Goal: Task Accomplishment & Management: Use online tool/utility

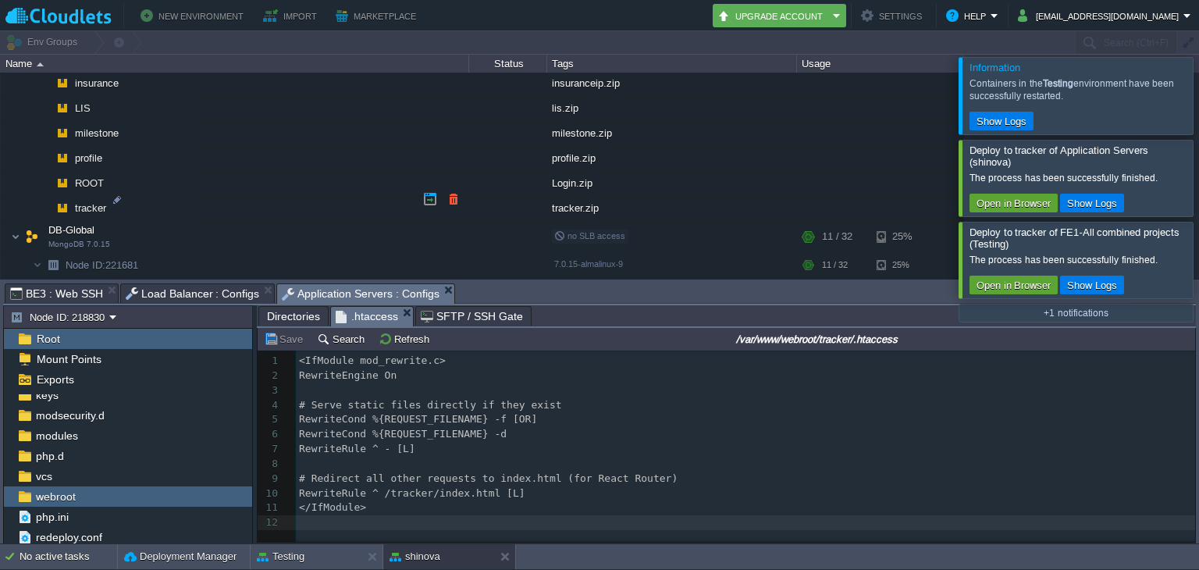
scroll to position [1276, 0]
click at [455, 198] on button "button" at bounding box center [453, 197] width 14 height 14
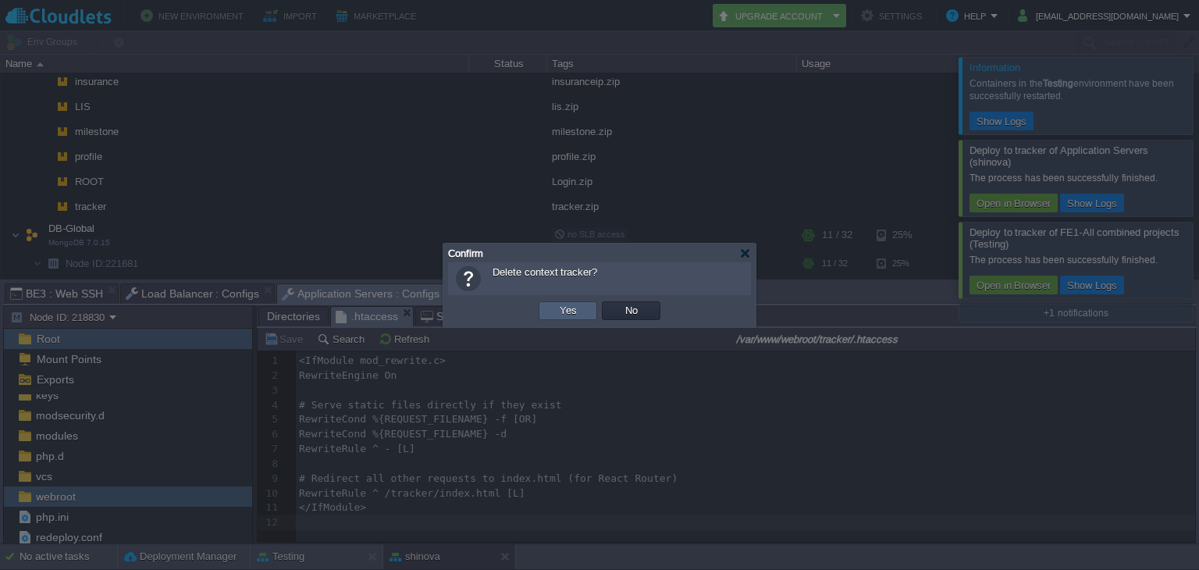
click at [550, 304] on td "Yes" at bounding box center [568, 310] width 59 height 19
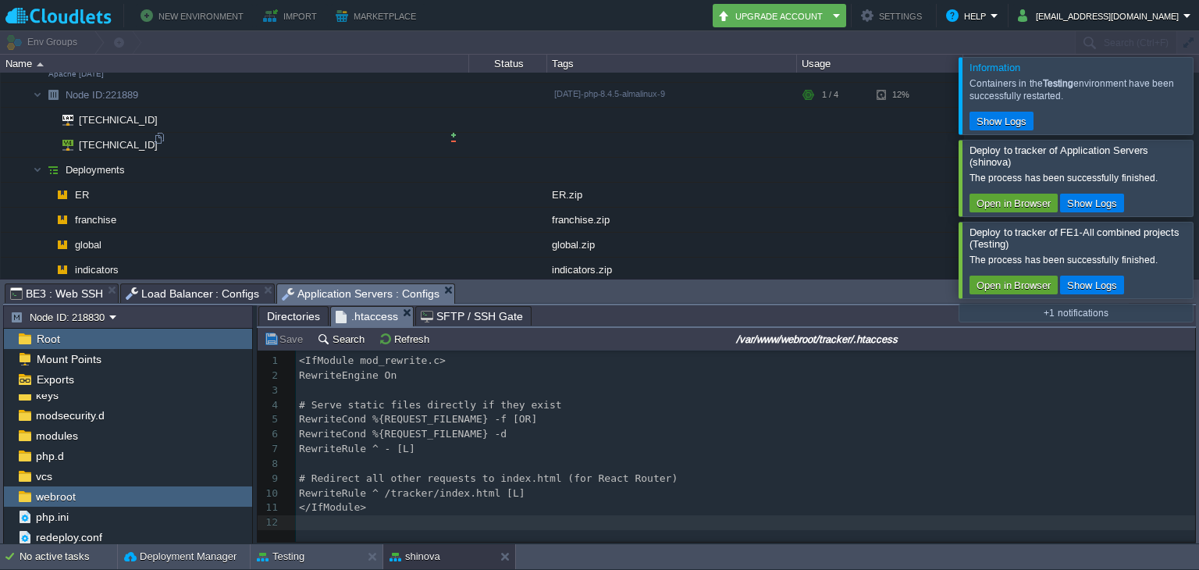
scroll to position [1044, 0]
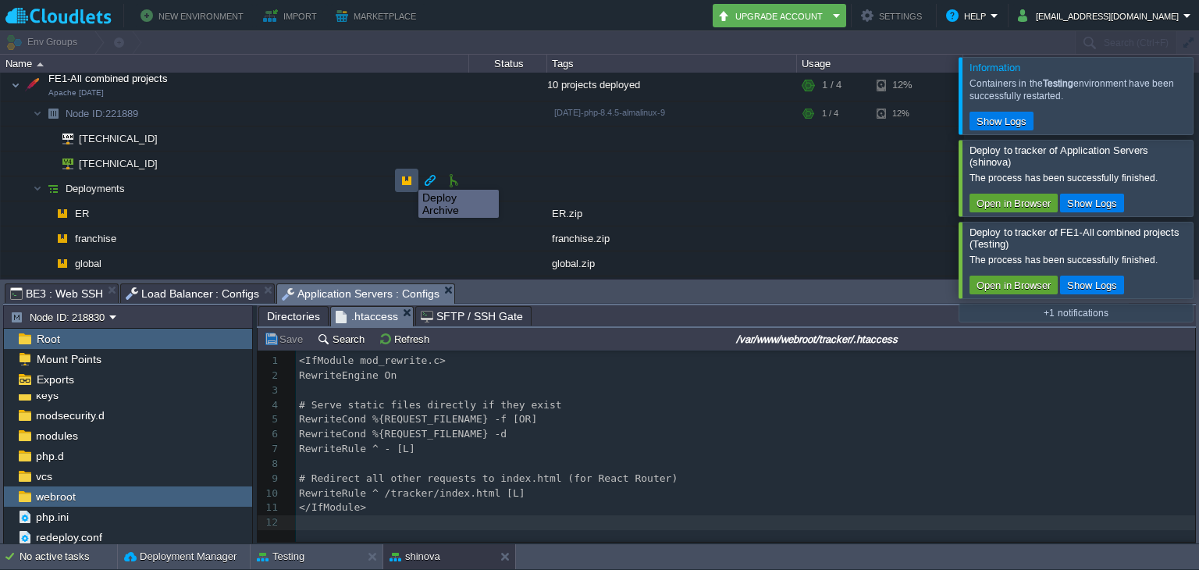
click at [407, 176] on button "button" at bounding box center [407, 180] width 14 height 14
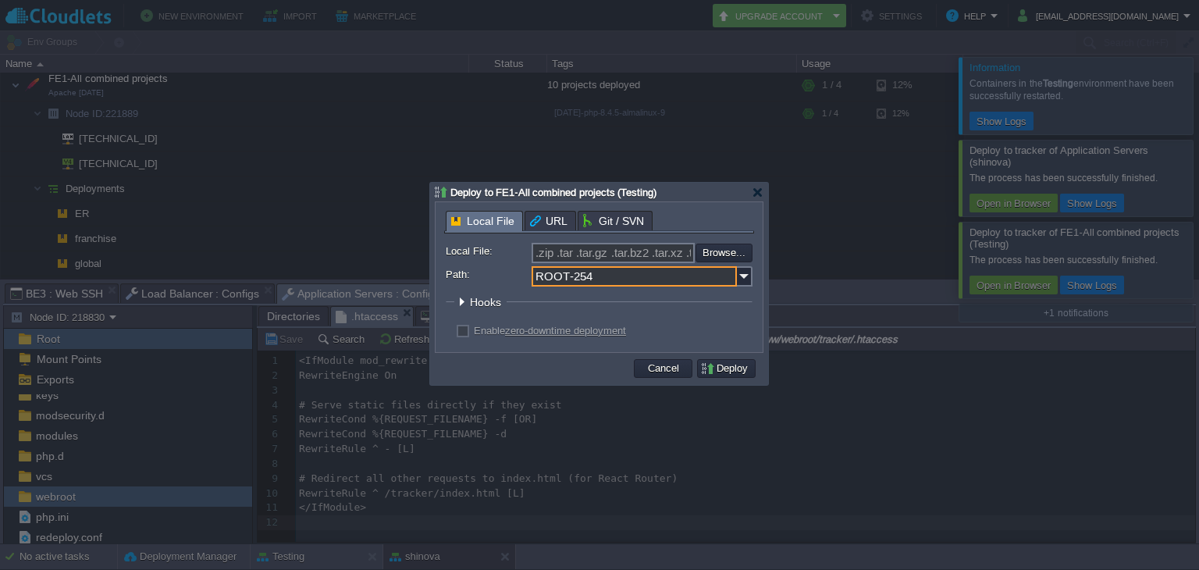
drag, startPoint x: 601, startPoint y: 276, endPoint x: 514, endPoint y: 274, distance: 87.4
click at [514, 274] on div "Path: ROOT-254" at bounding box center [599, 276] width 307 height 20
type input "tracker"
click at [685, 254] on input ".zip .tar .tar.gz .tar.bz2 .tar.xz .tar.lzma .tar.Z .tgz .tbz .taz .tlz .txz .g…" at bounding box center [613, 253] width 163 height 20
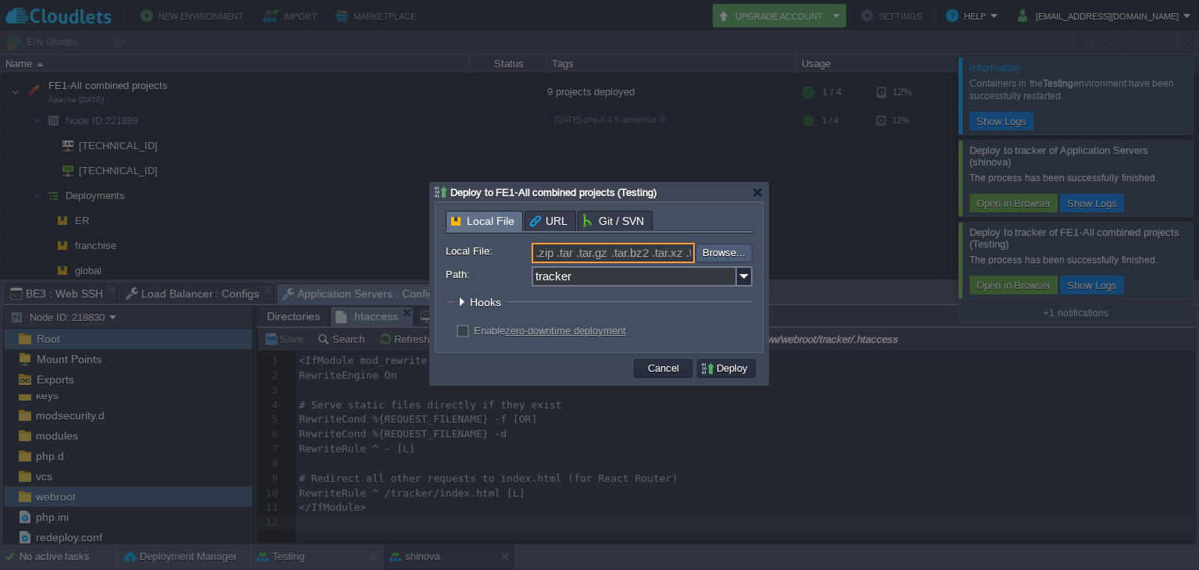
click at [696, 251] on input "file" at bounding box center [653, 253] width 197 height 19
type input "C:\fakepath\tracker.zip"
type input "tracker.zip"
click at [734, 366] on button "Deploy" at bounding box center [726, 368] width 52 height 14
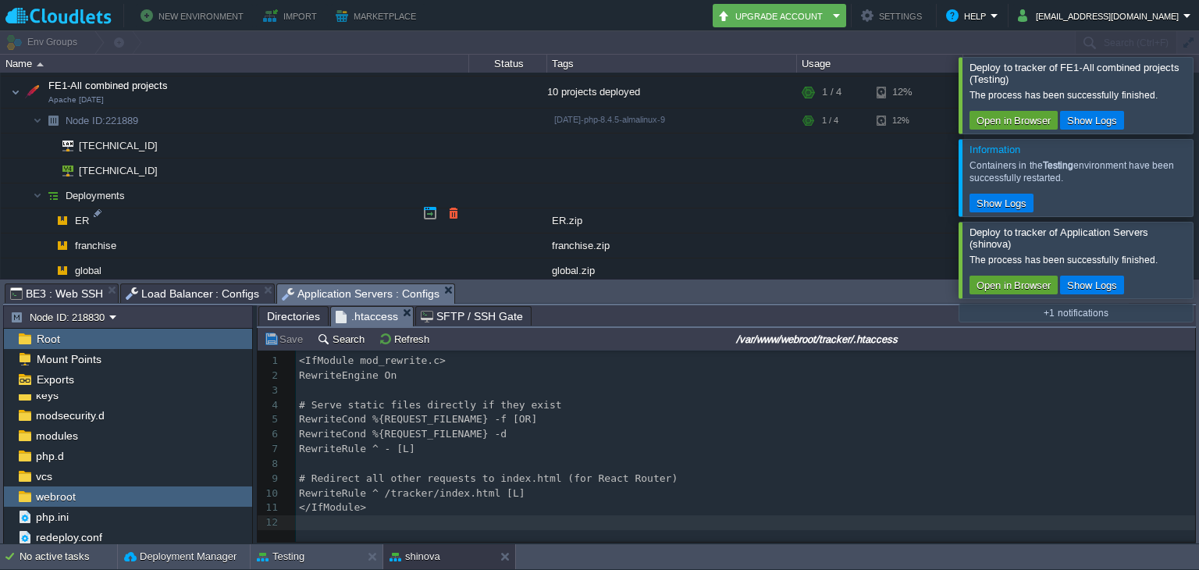
scroll to position [1314, 0]
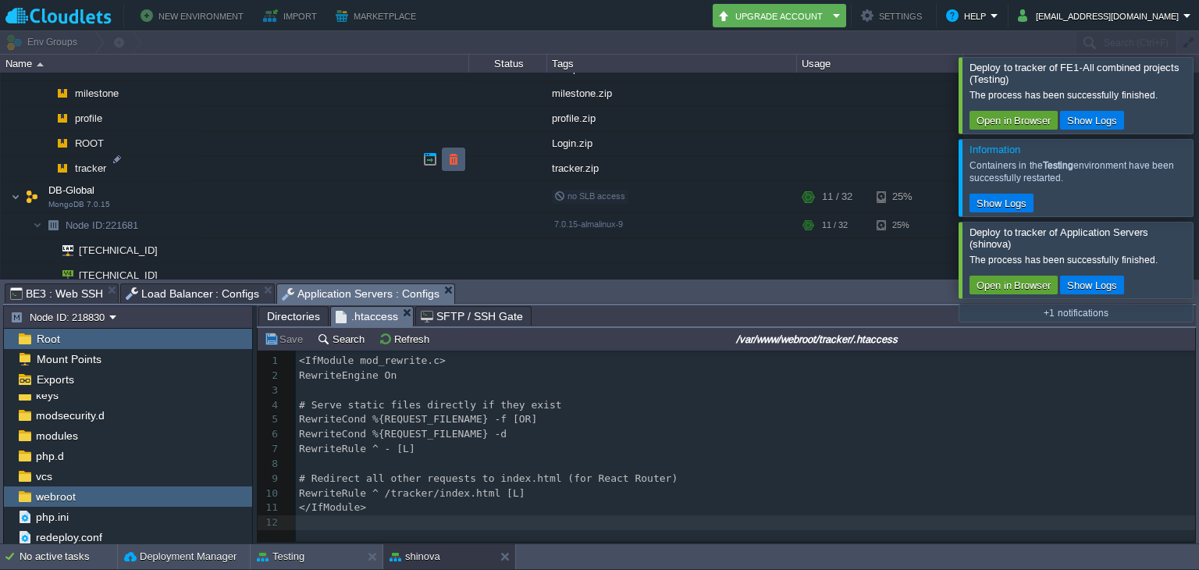
click at [464, 163] on td at bounding box center [453, 159] width 23 height 23
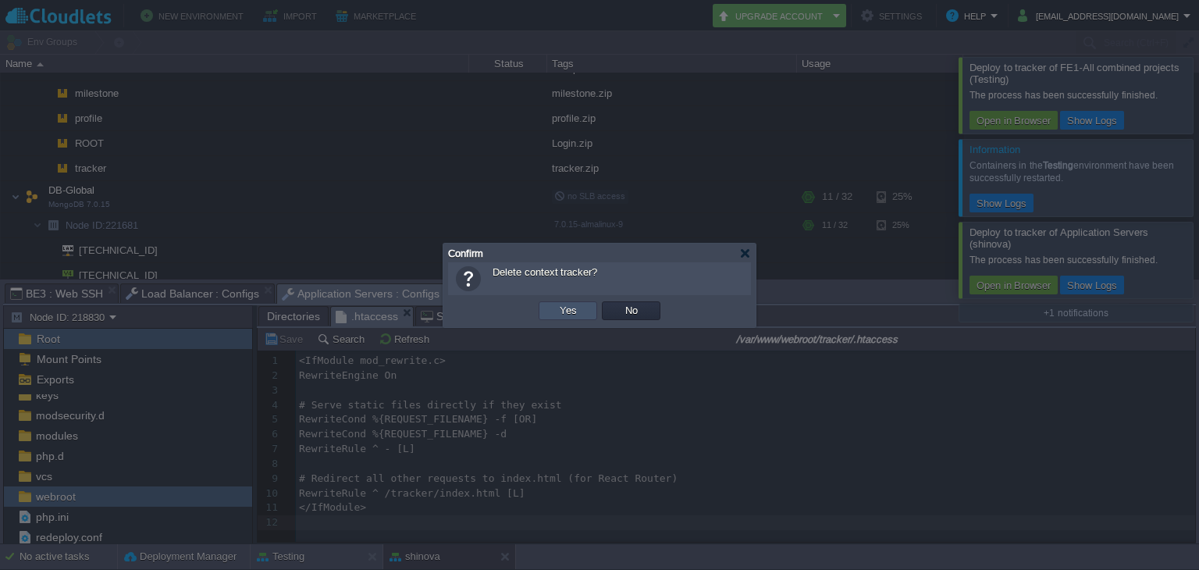
click at [574, 305] on button "Yes" at bounding box center [568, 311] width 27 height 14
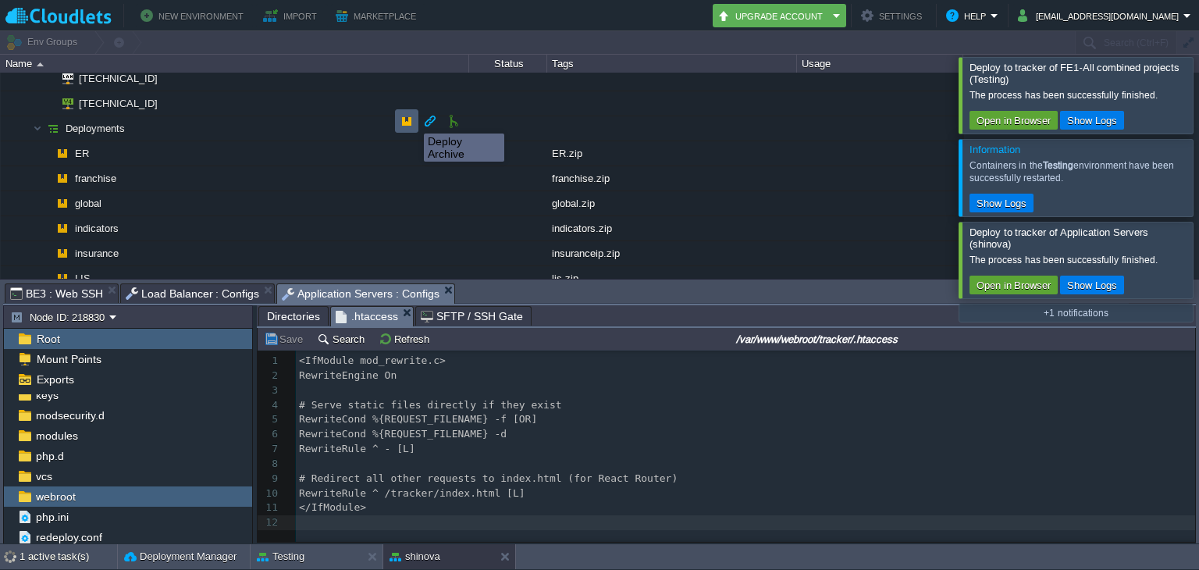
scroll to position [1037, 0]
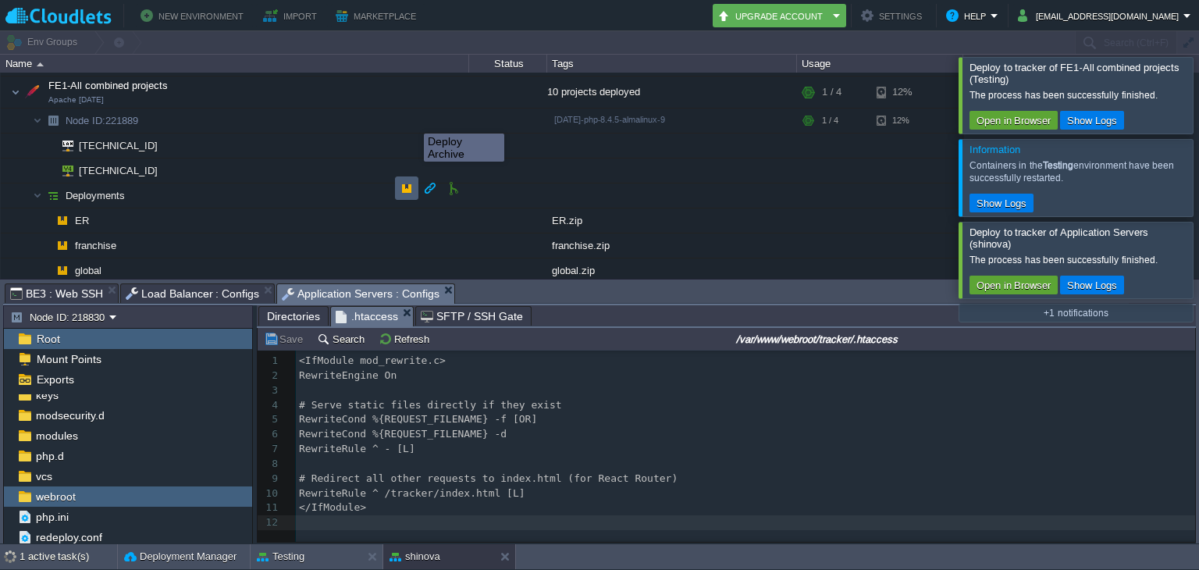
click at [406, 116] on div "shinova [DOMAIN_NAME] Running admin + Add to Env Group RAM 5% CPU 1% 41 / 772 4…" at bounding box center [599, 176] width 1199 height 206
click at [403, 185] on button "button" at bounding box center [407, 188] width 14 height 14
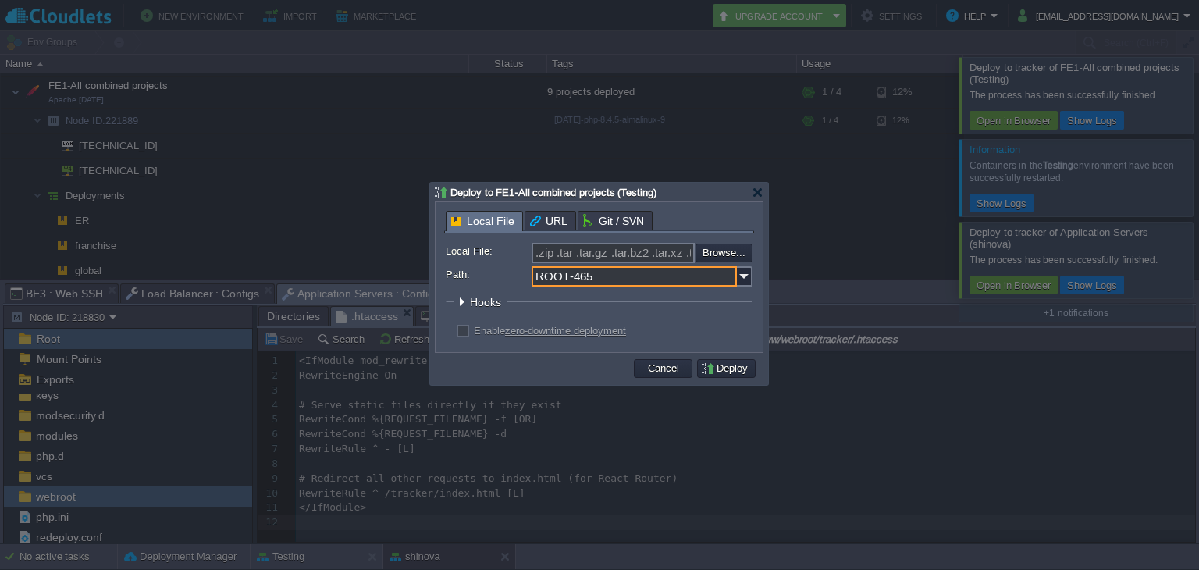
drag, startPoint x: 600, startPoint y: 285, endPoint x: 519, endPoint y: 290, distance: 81.3
click at [519, 290] on form "Local File: .zip .tar .tar.gz .tar.bz2 .tar.xz .tar.lzma .tar.Z .tgz .tbz .taz …" at bounding box center [599, 293] width 307 height 101
type input "tracker"
click at [714, 251] on input "file" at bounding box center [653, 253] width 197 height 19
type input "C:\fakepath\tracker.zip"
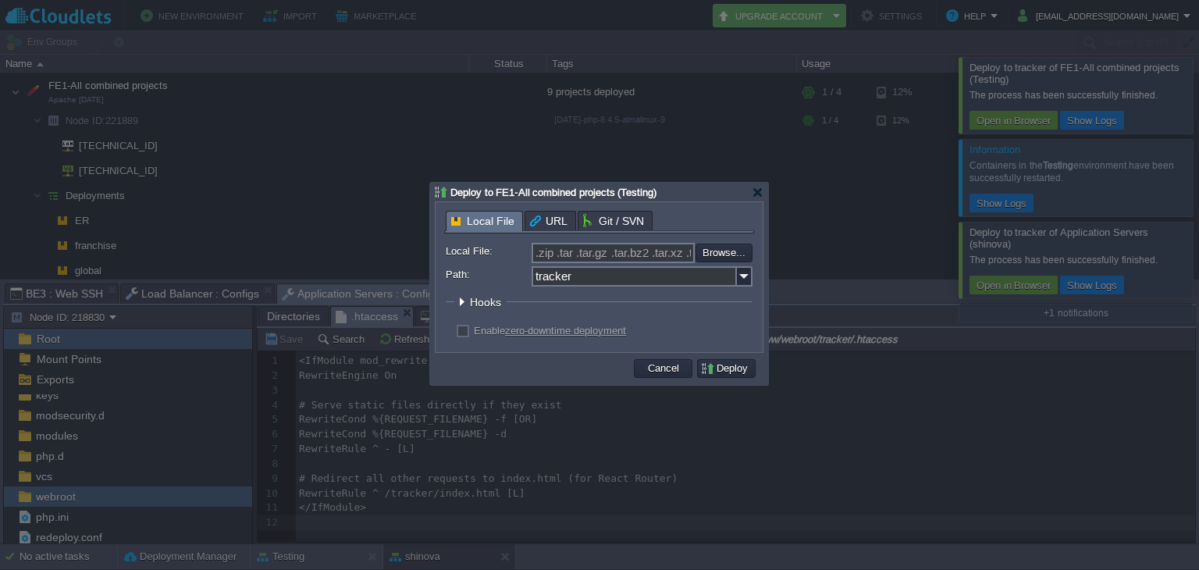
type input "tracker.zip"
click at [713, 374] on button "Deploy" at bounding box center [726, 368] width 52 height 14
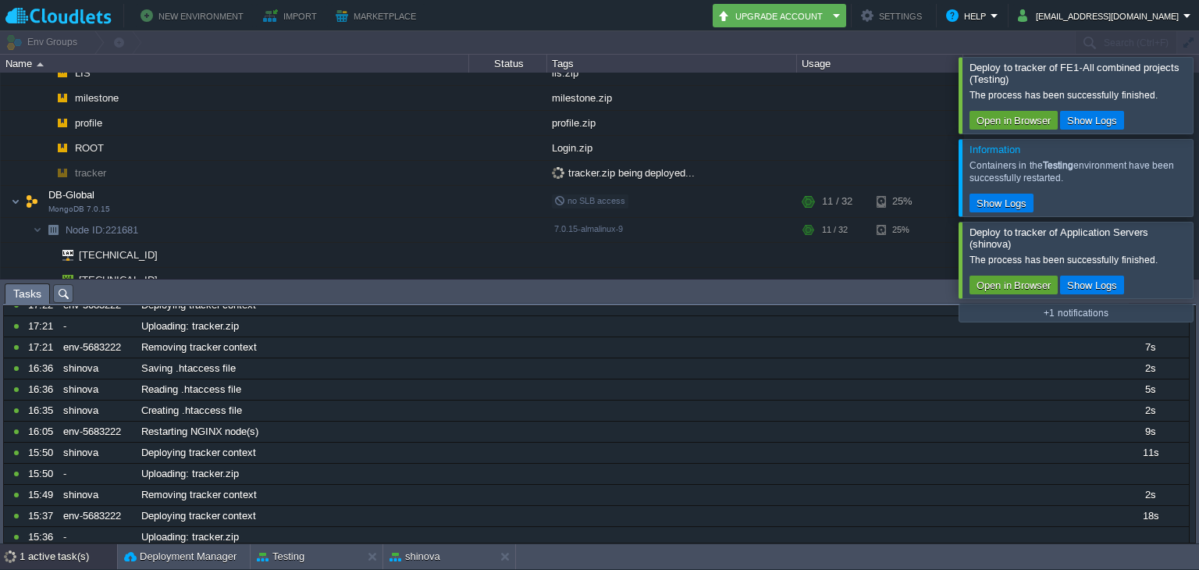
scroll to position [0, 0]
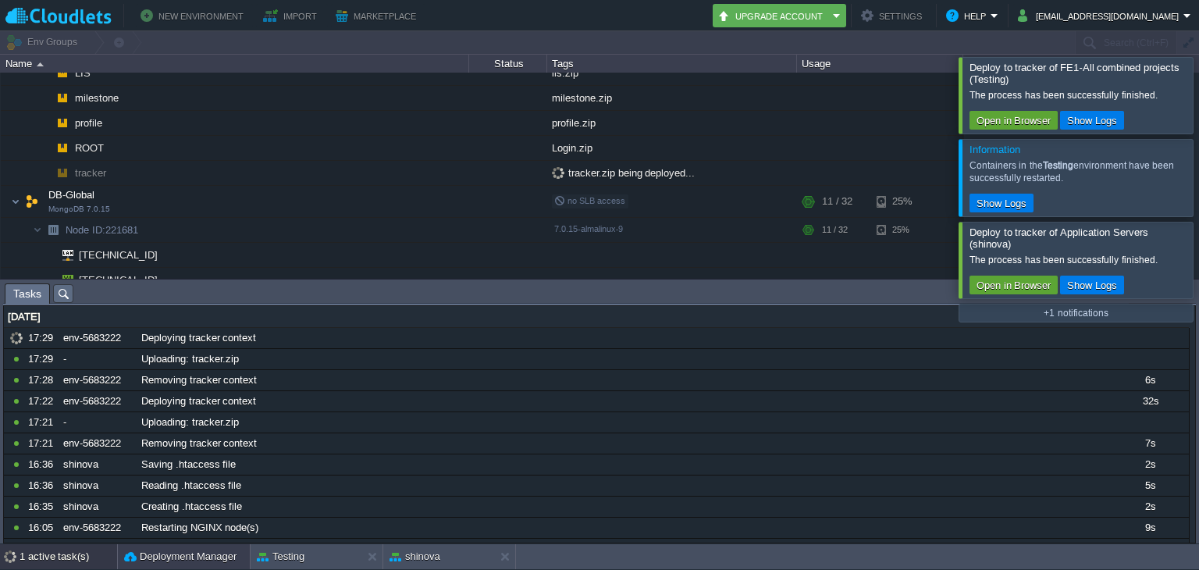
click at [203, 556] on button "Deployment Manager" at bounding box center [180, 557] width 112 height 16
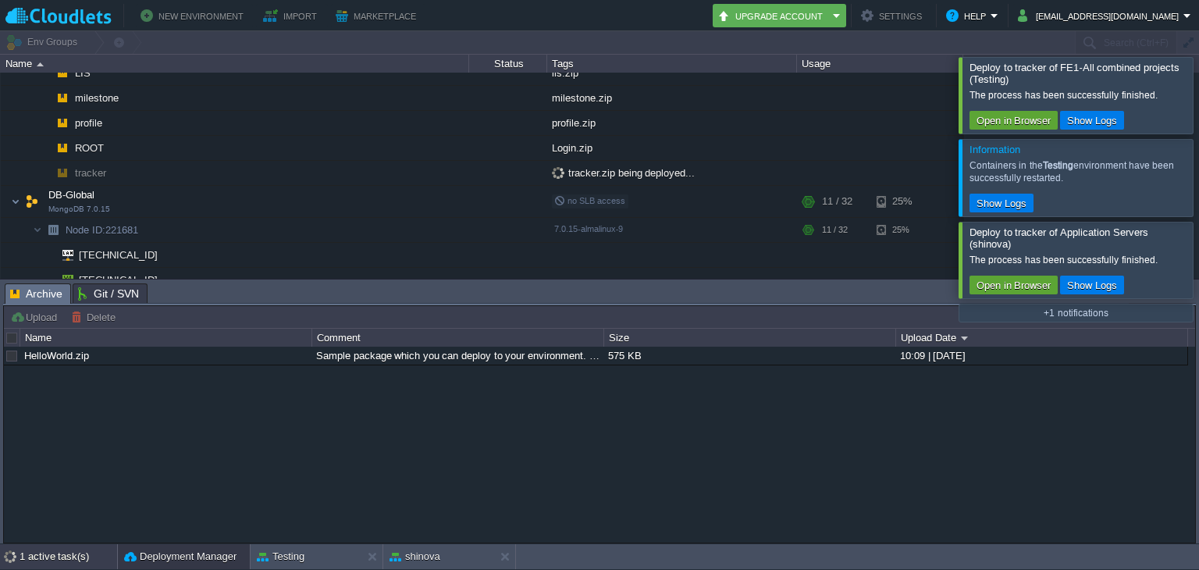
click at [70, 554] on div "1 active task(s)" at bounding box center [69, 556] width 98 height 25
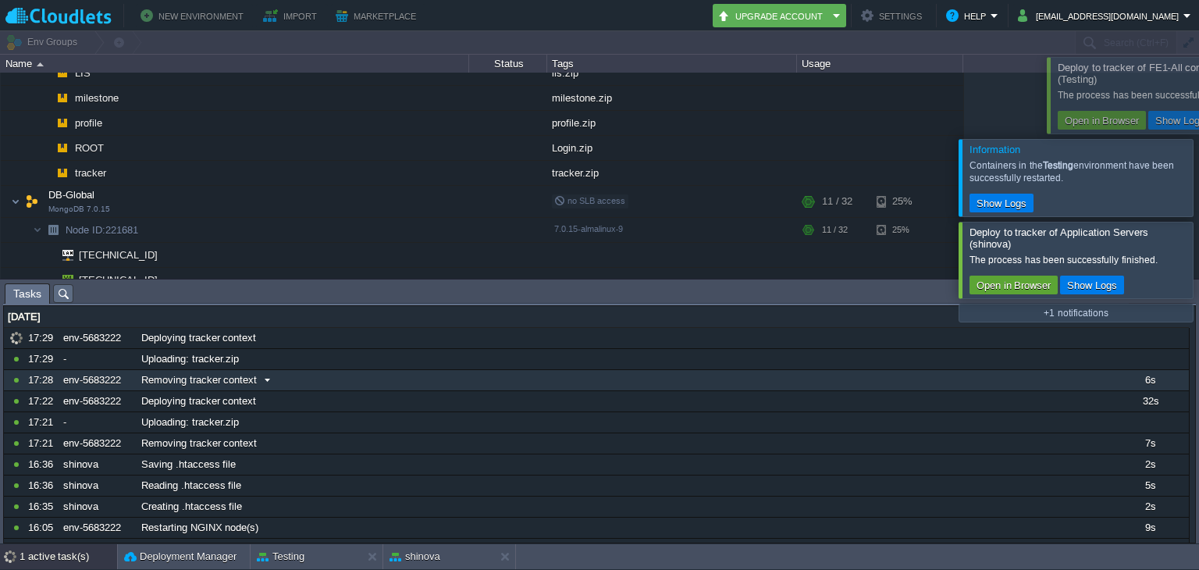
scroll to position [1037, 0]
